Goal: Task Accomplishment & Management: Manage account settings

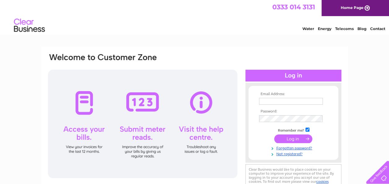
type input "[EMAIL_ADDRESS][DOMAIN_NAME]"
click at [295, 136] on input "submit" at bounding box center [293, 138] width 38 height 9
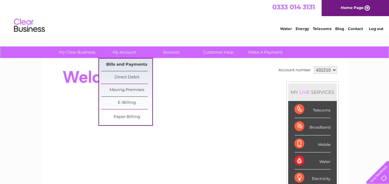
click at [131, 64] on link "Bills and Payments" at bounding box center [126, 65] width 51 height 12
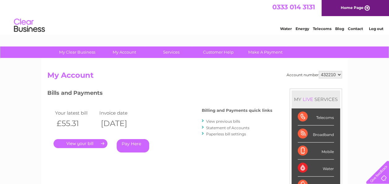
click at [96, 142] on link "." at bounding box center [81, 143] width 54 height 9
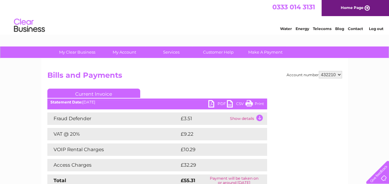
click at [211, 102] on link "PDF" at bounding box center [217, 104] width 19 height 9
